Goal: Task Accomplishment & Management: Use online tool/utility

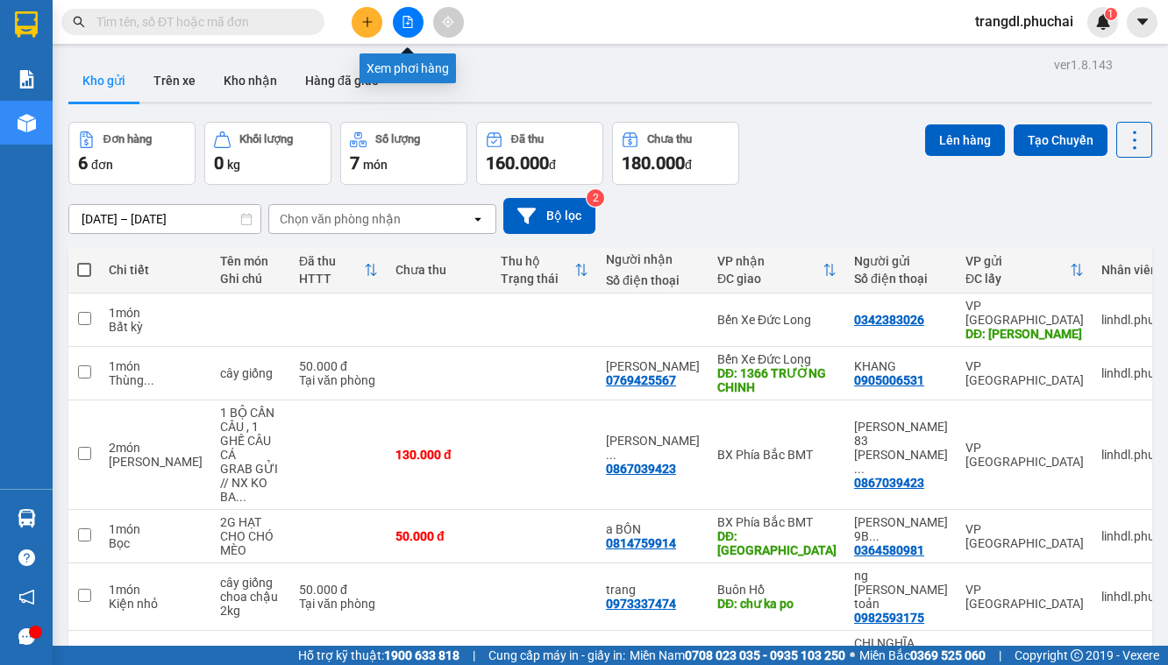
click at [403, 26] on icon "file-add" at bounding box center [408, 22] width 12 height 12
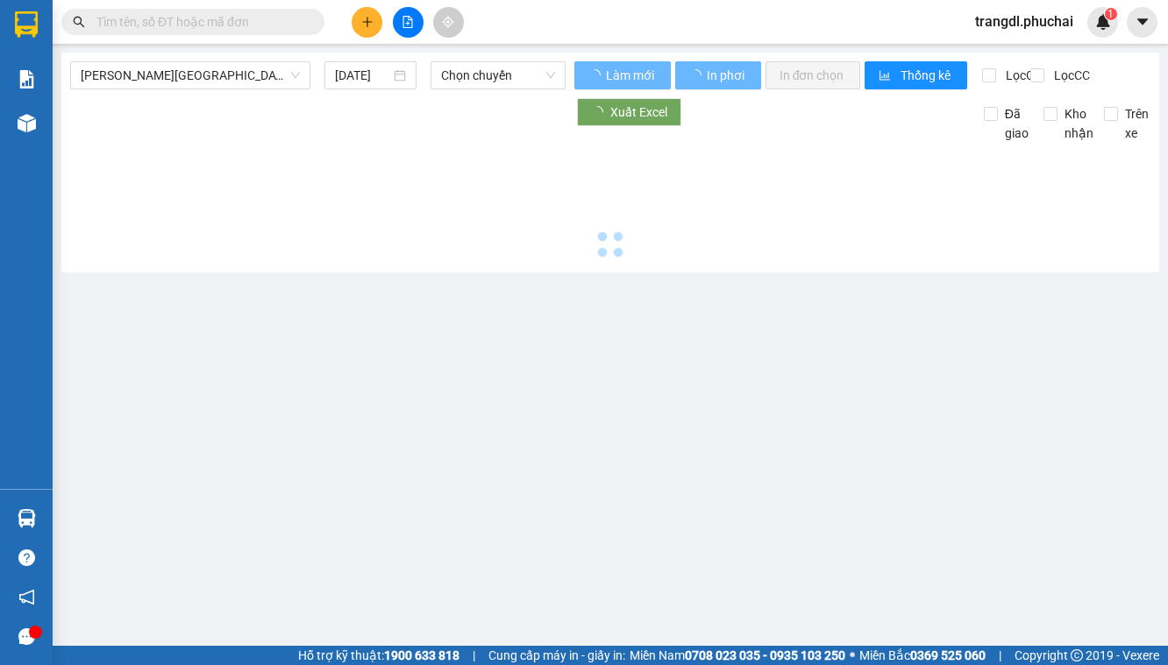
type input "[DATE]"
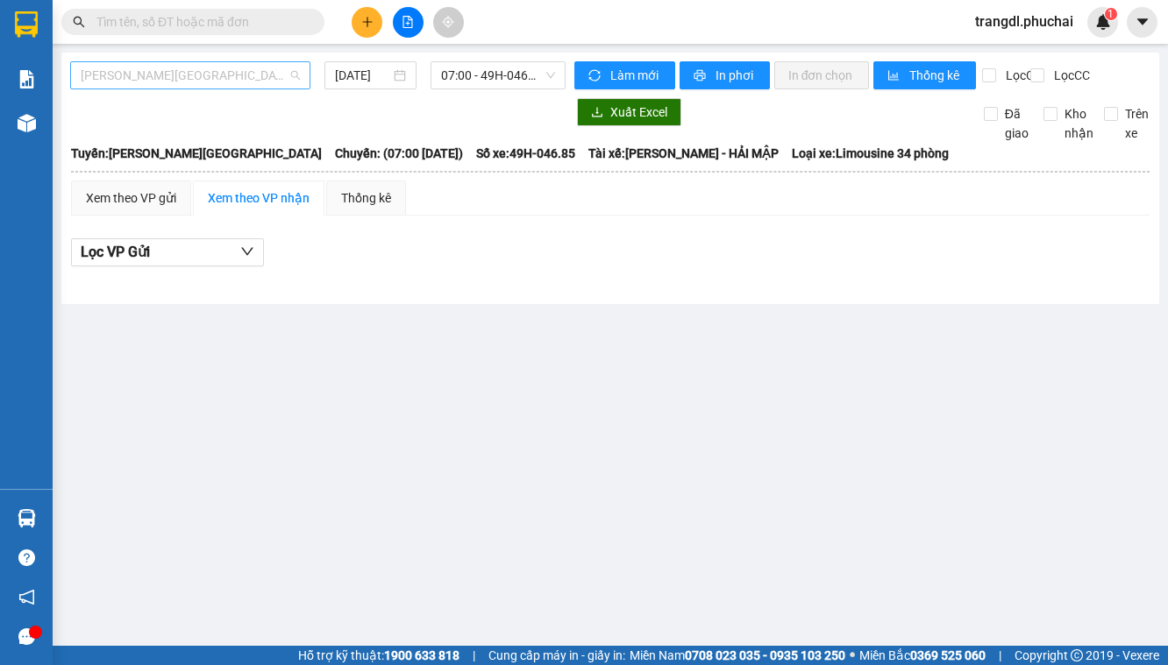
click at [113, 78] on span "[PERSON_NAME][GEOGRAPHIC_DATA]" at bounding box center [190, 75] width 219 height 26
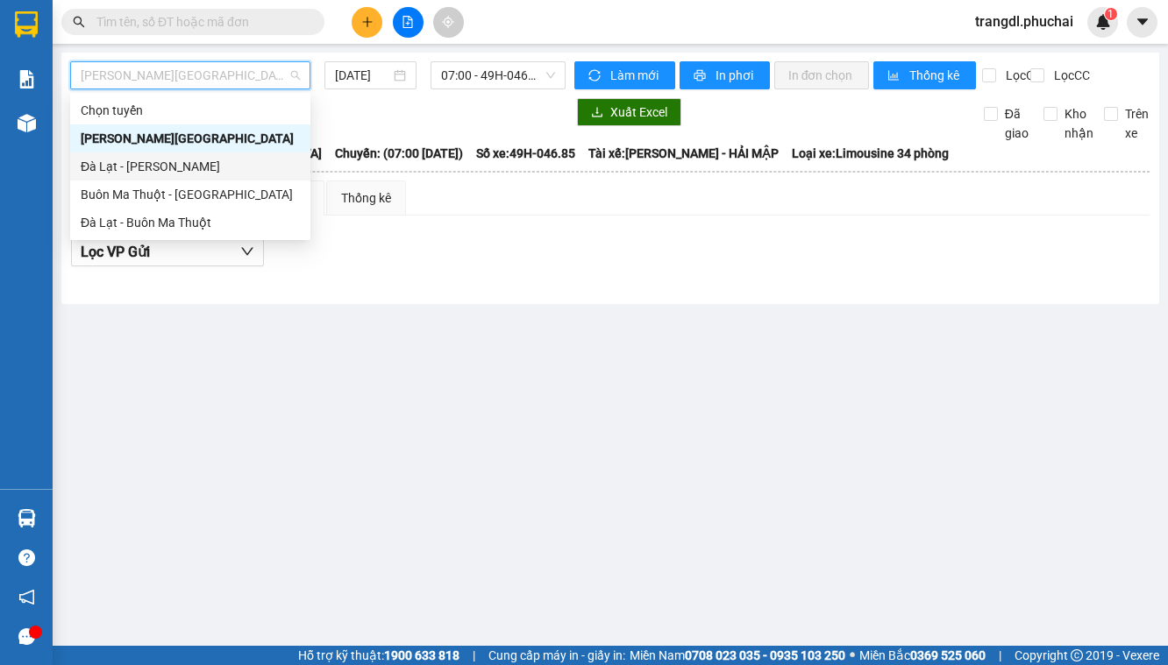
click at [140, 174] on div "Đà Lạt - [PERSON_NAME]" at bounding box center [190, 166] width 219 height 19
type input "[DATE]"
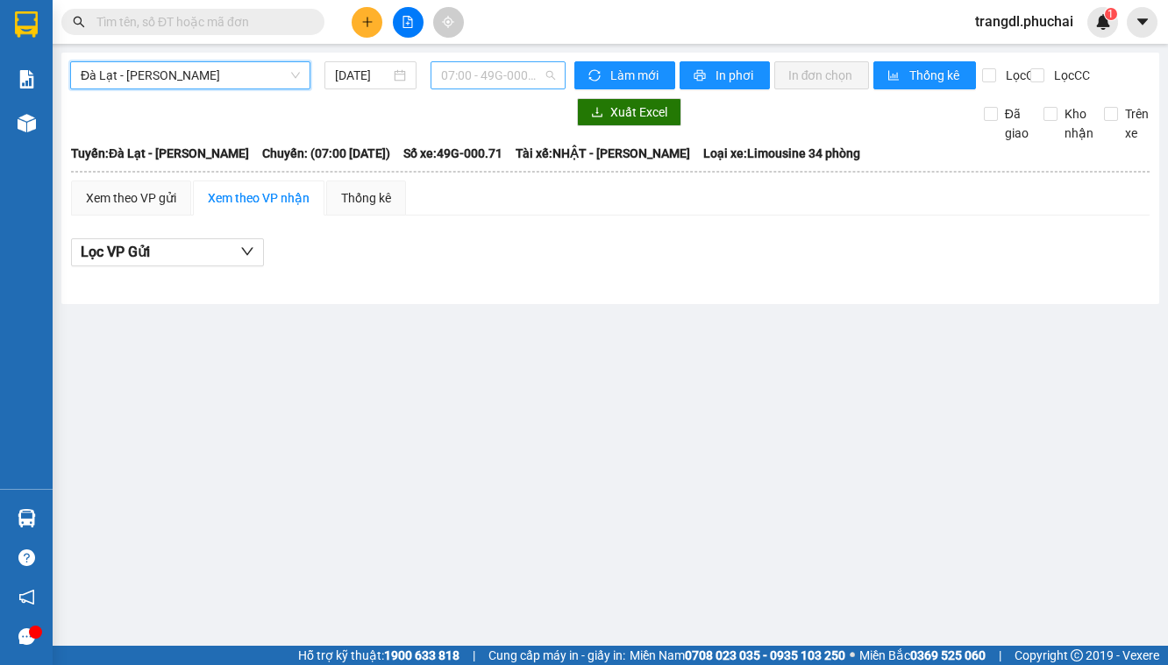
click at [481, 77] on span "07:00 - 49G-000.71" at bounding box center [497, 75] width 113 height 26
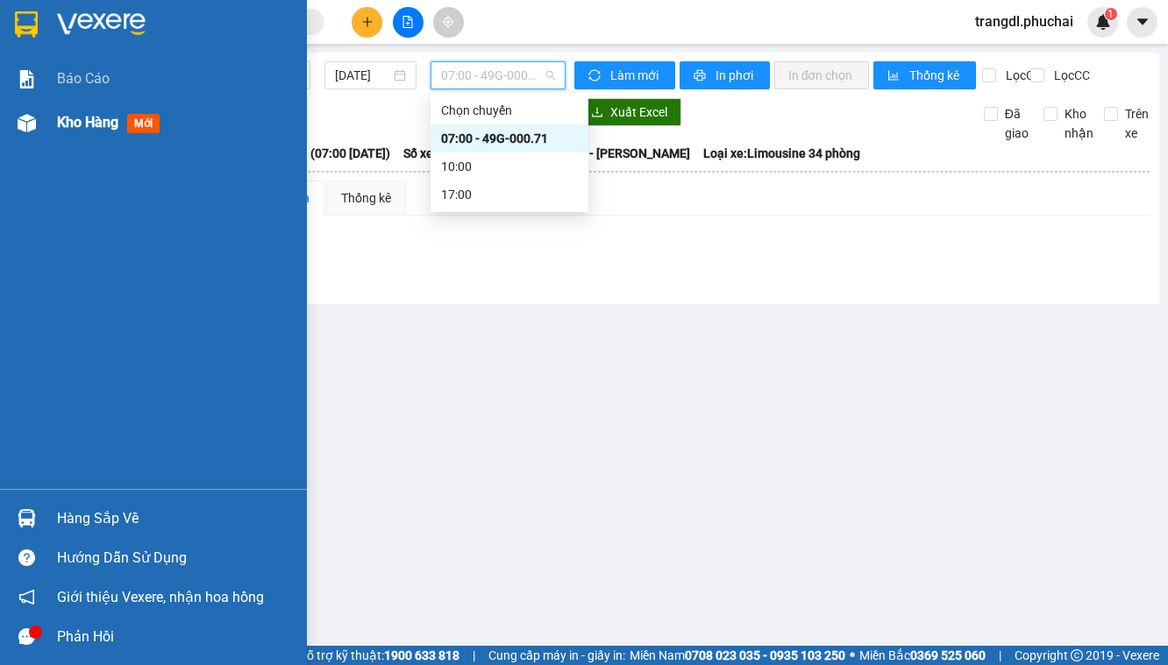
click at [28, 127] on img at bounding box center [27, 123] width 18 height 18
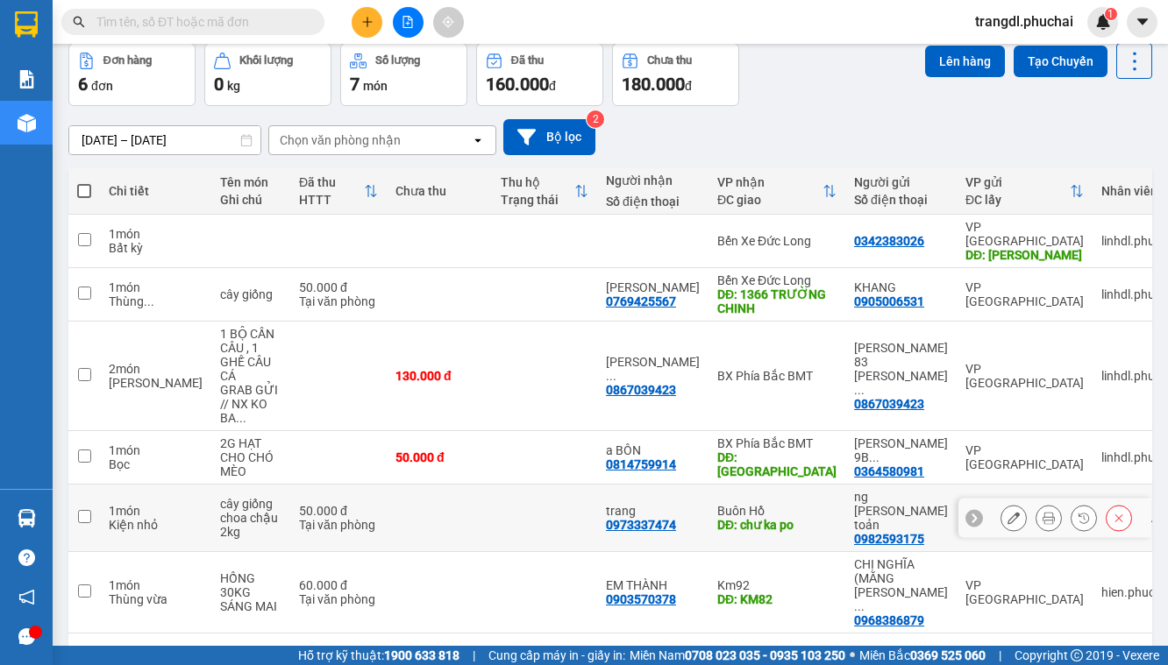
scroll to position [81, 0]
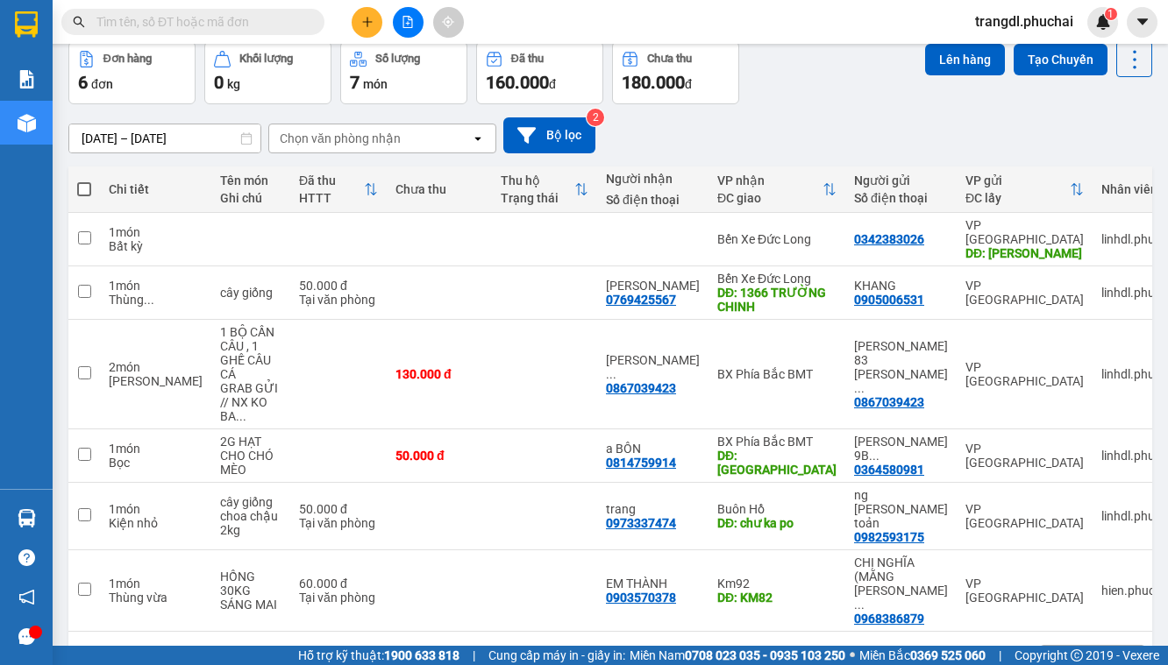
click at [410, 23] on icon "file-add" at bounding box center [408, 22] width 12 height 12
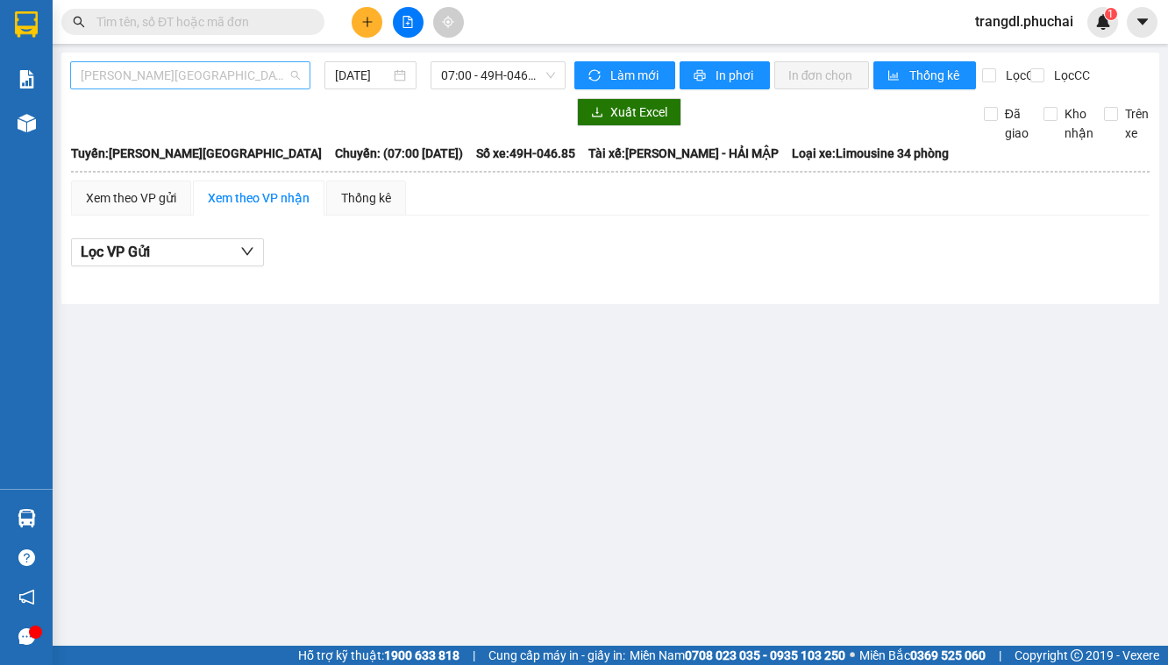
click at [183, 74] on span "[PERSON_NAME][GEOGRAPHIC_DATA]" at bounding box center [190, 75] width 219 height 26
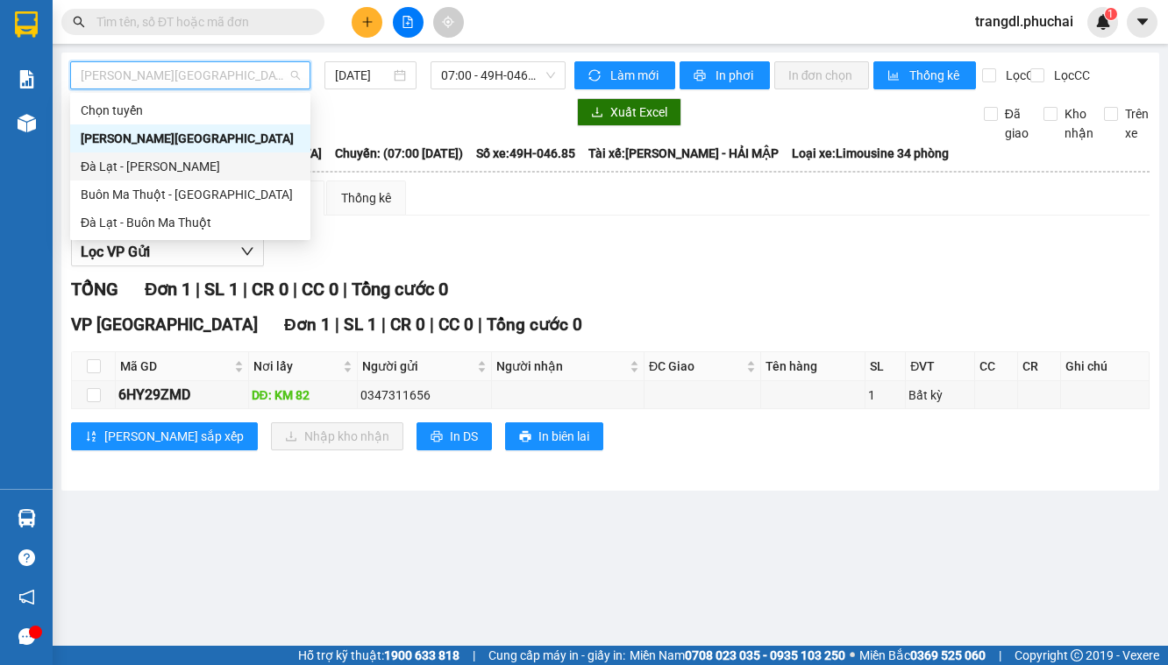
click at [183, 175] on div "Đà Lạt - [PERSON_NAME]" at bounding box center [190, 166] width 219 height 19
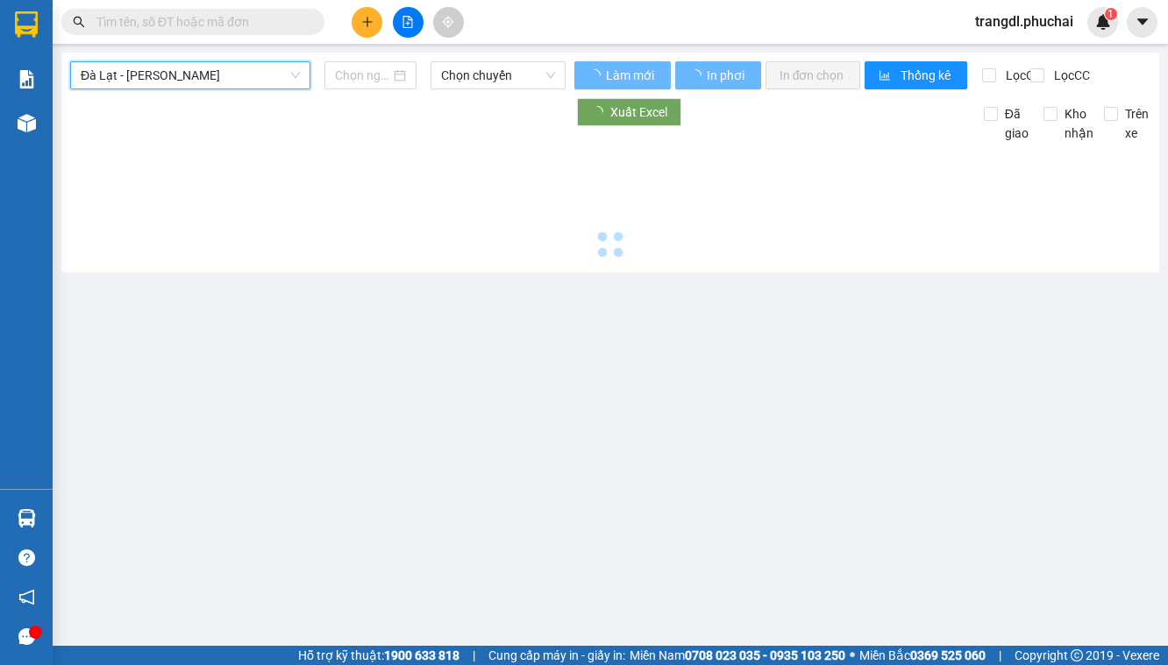
type input "[DATE]"
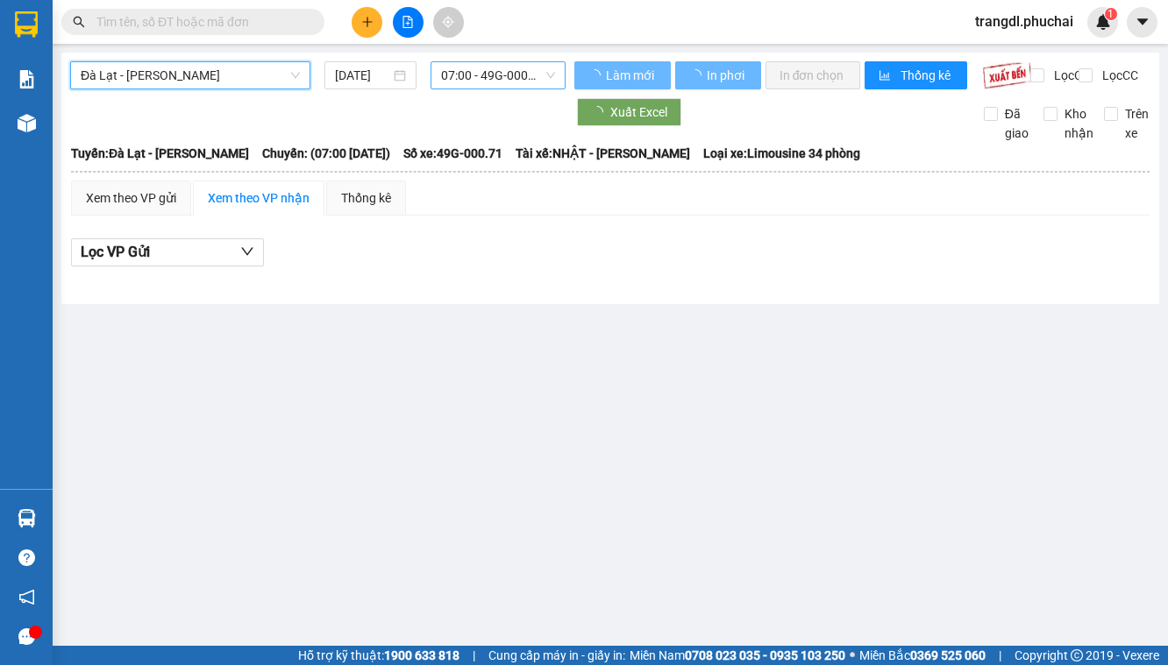
click at [469, 81] on span "07:00 - 49G-000.71" at bounding box center [497, 75] width 113 height 26
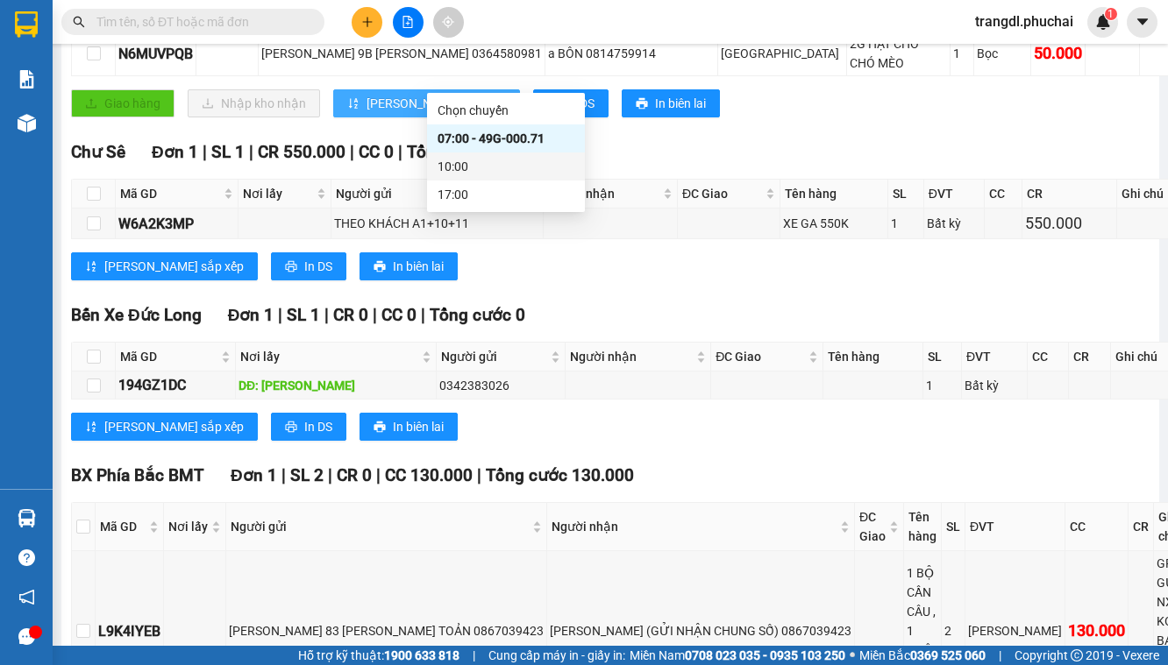
scroll to position [568, 0]
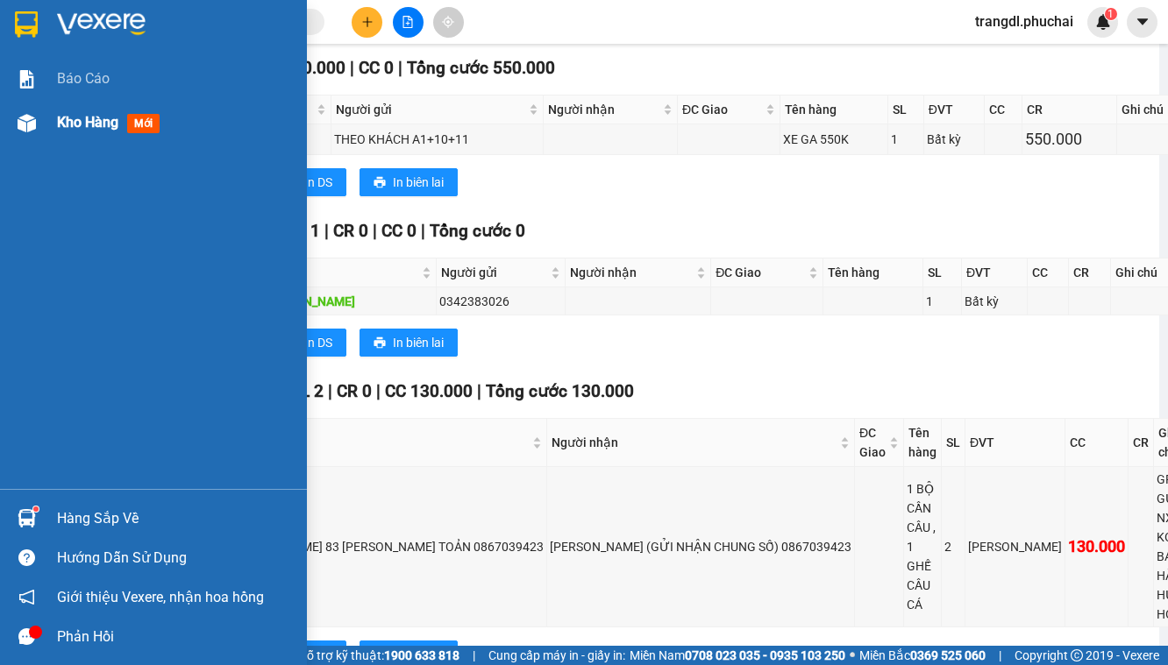
click at [34, 128] on img at bounding box center [27, 123] width 18 height 18
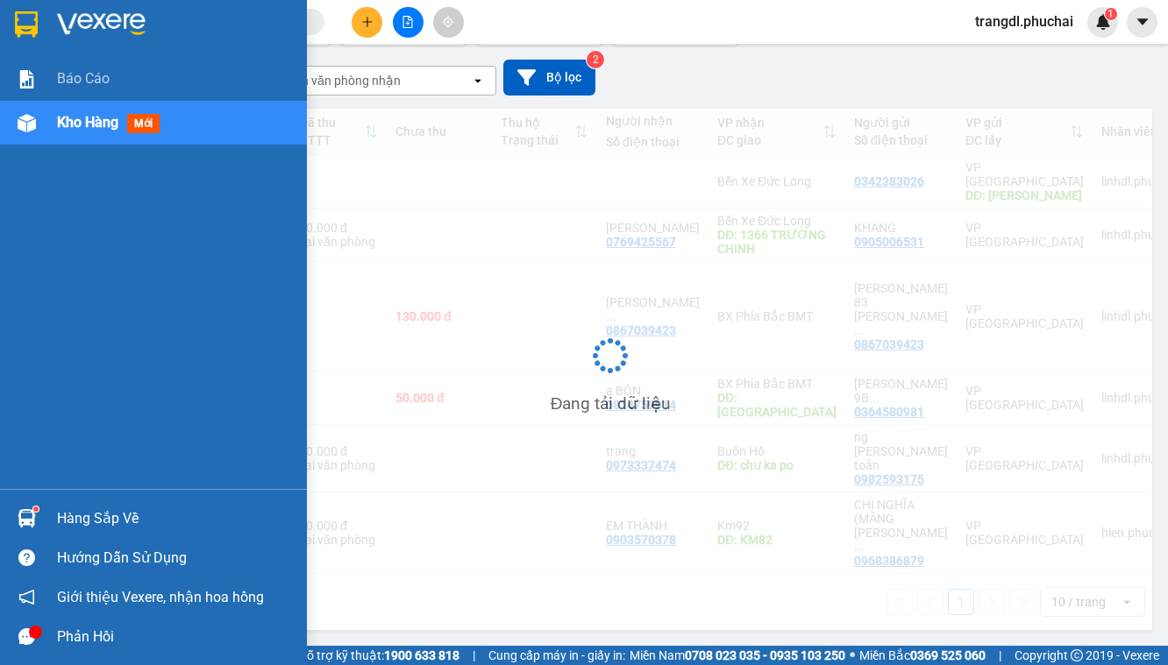
scroll to position [81, 0]
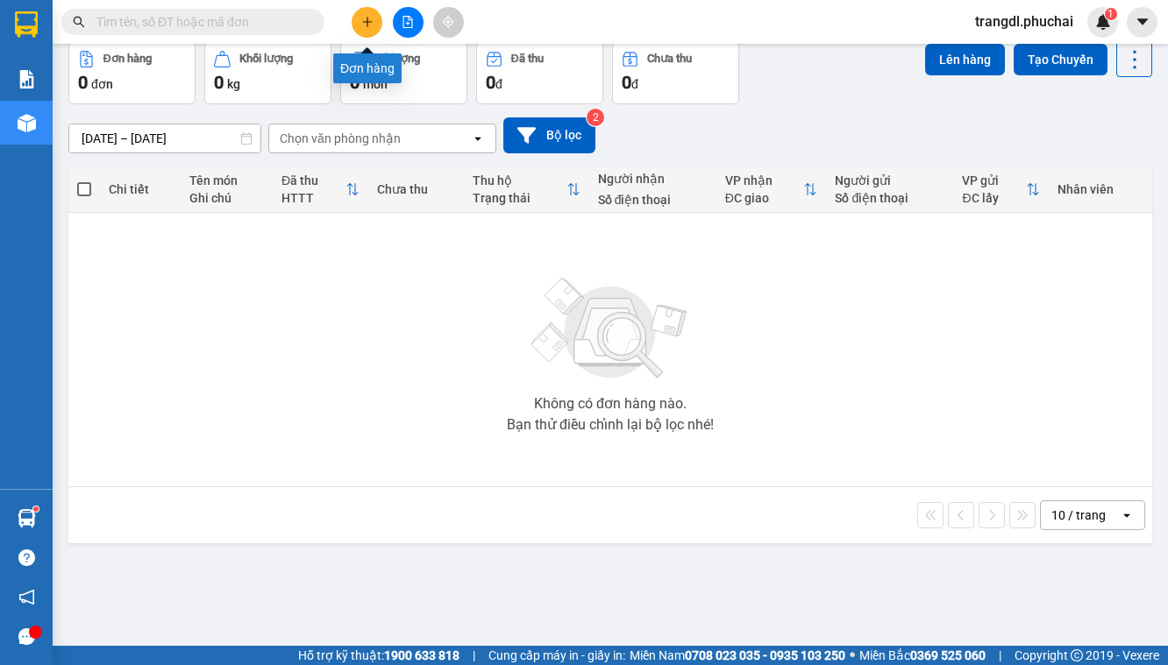
click at [419, 19] on button at bounding box center [408, 22] width 31 height 31
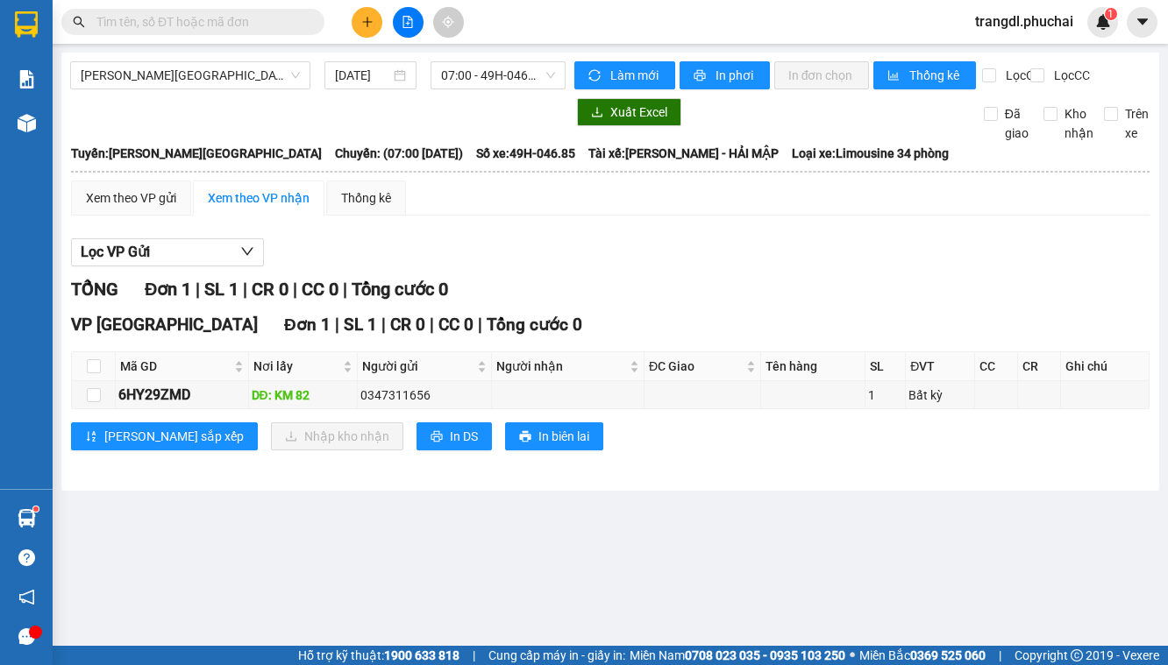
click at [238, 89] on div "Gia Lai - [GEOGRAPHIC_DATA] [DATE] 07:00 - 49H-046.85" at bounding box center [317, 75] width 495 height 28
click at [244, 88] on span "[PERSON_NAME][GEOGRAPHIC_DATA]" at bounding box center [190, 75] width 219 height 26
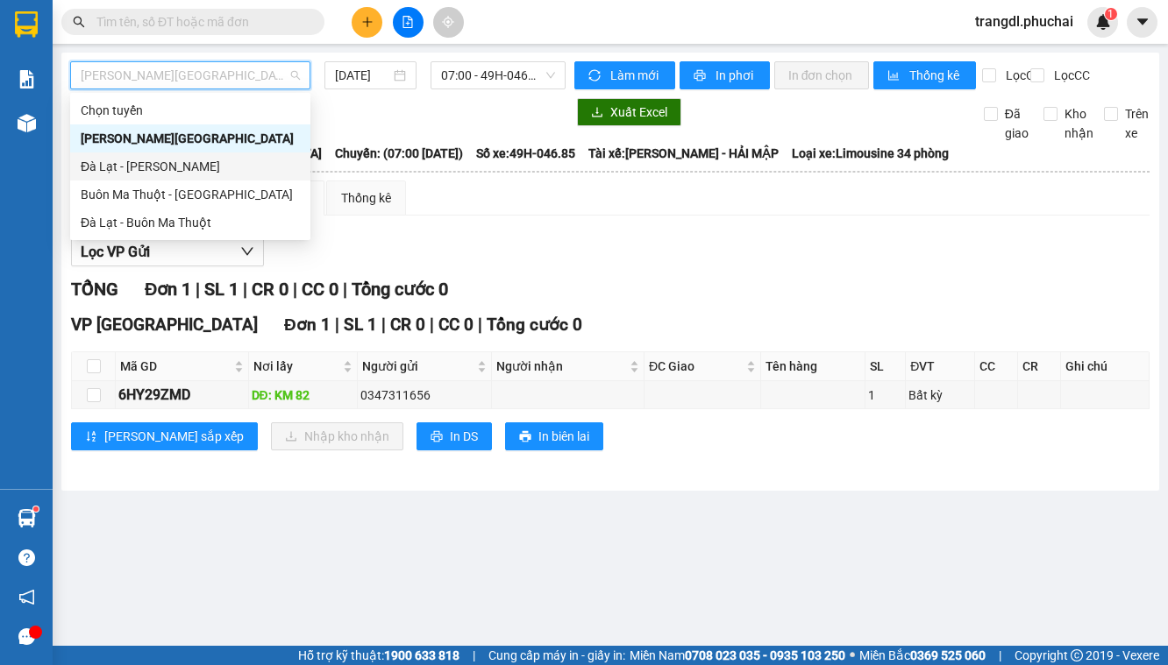
click at [238, 161] on div "Đà Lạt - [PERSON_NAME]" at bounding box center [190, 166] width 219 height 19
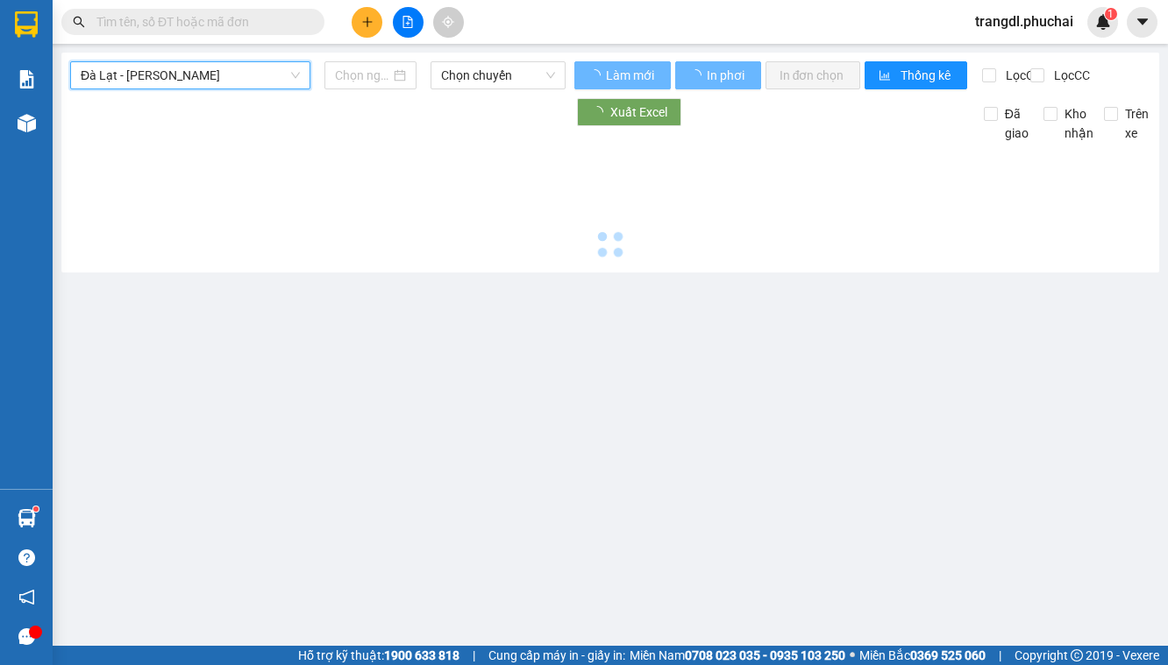
type input "[DATE]"
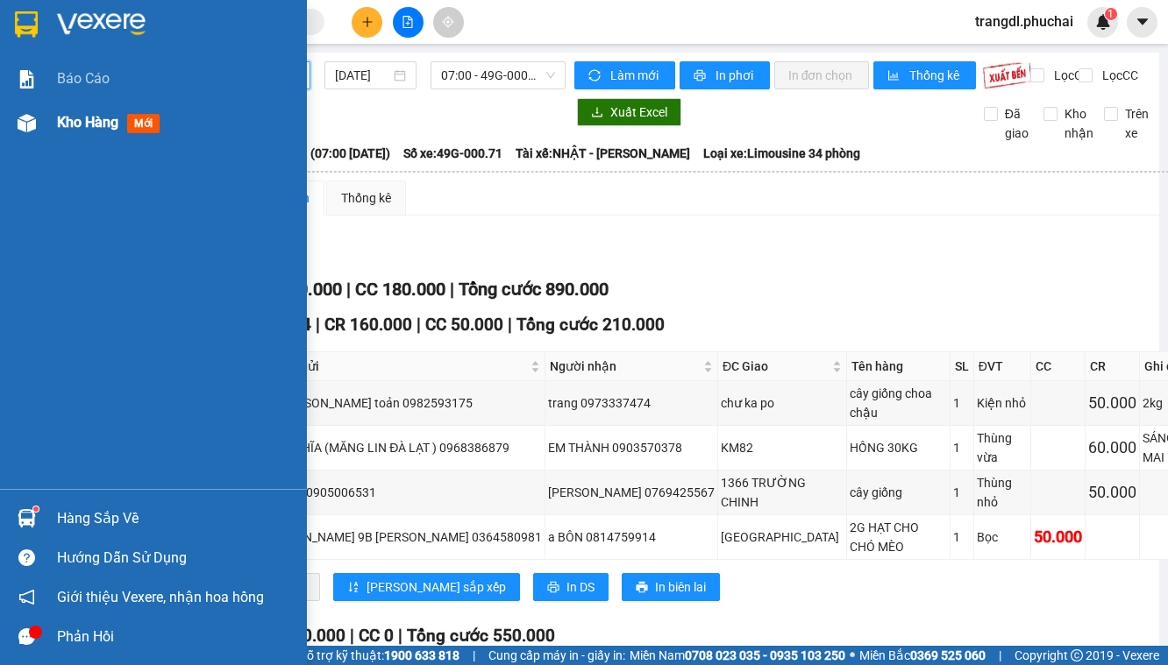
click at [39, 129] on div at bounding box center [26, 123] width 31 height 31
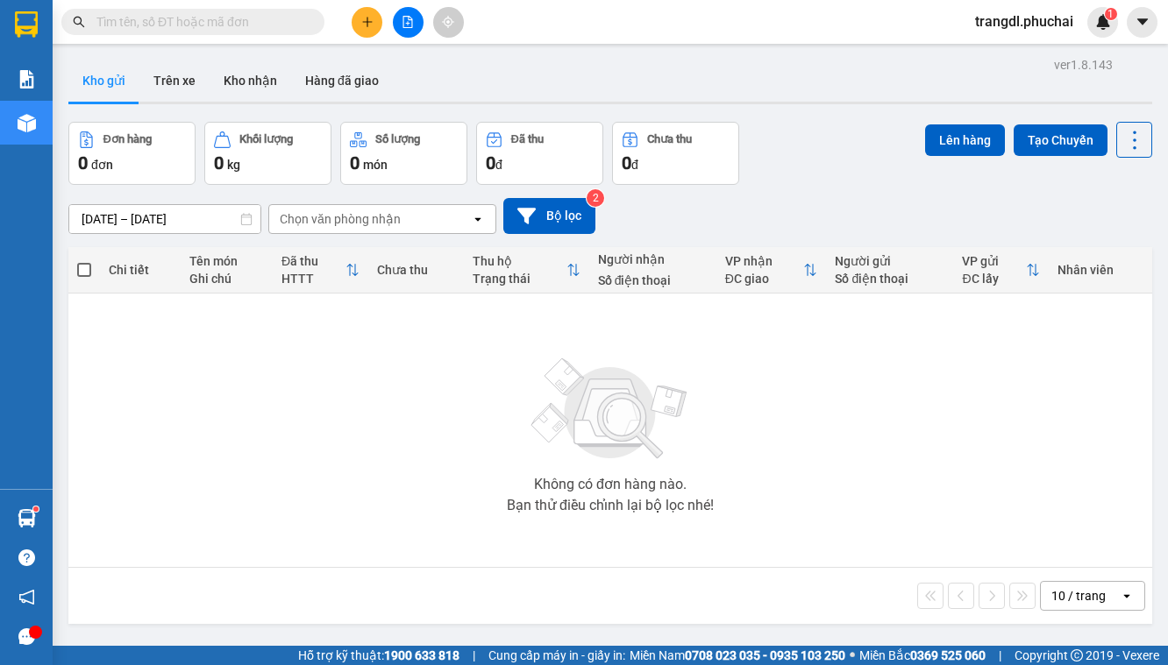
click at [416, 25] on button at bounding box center [408, 22] width 31 height 31
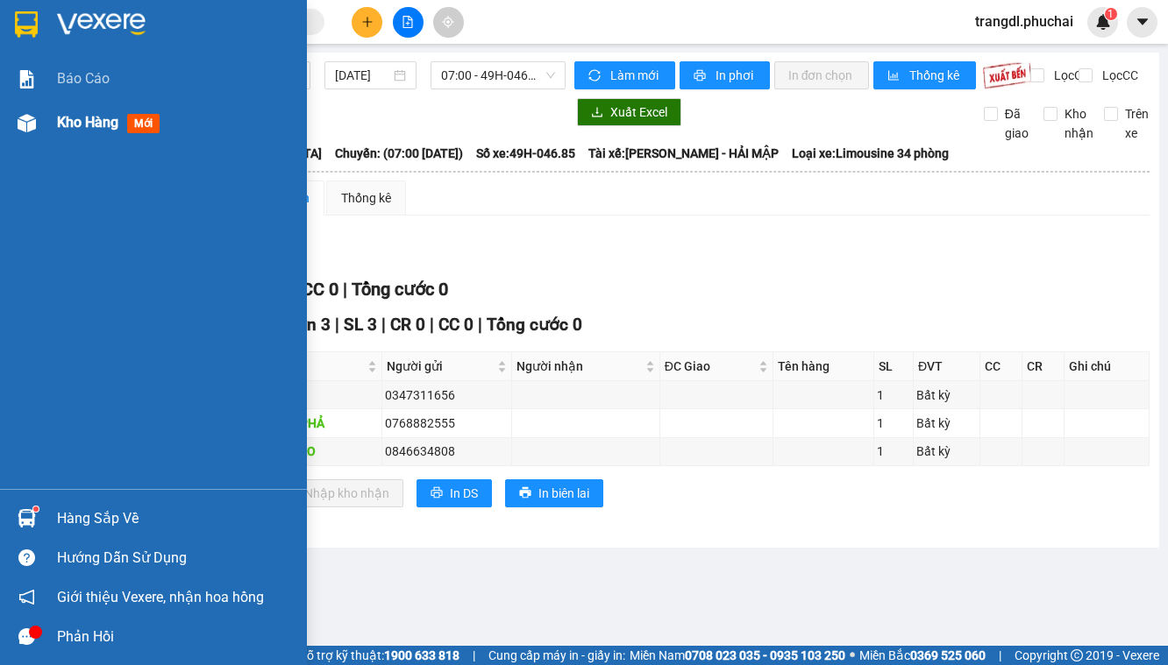
click at [42, 137] on div "Kho hàng mới" at bounding box center [153, 123] width 307 height 44
